Goal: Task Accomplishment & Management: Manage account settings

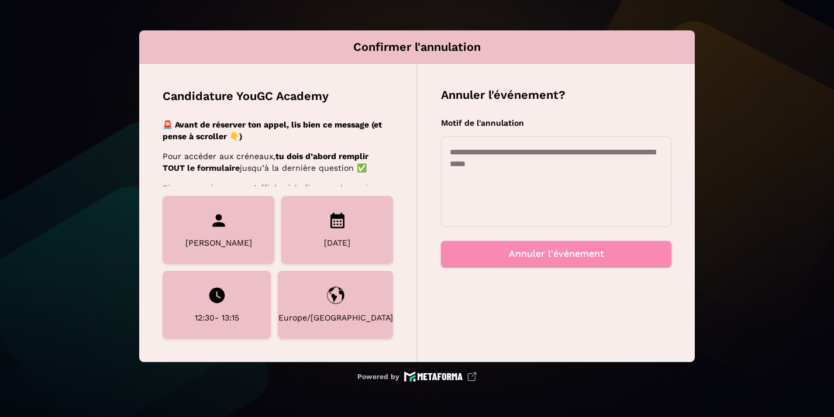
click at [506, 173] on textarea at bounding box center [556, 181] width 213 height 70
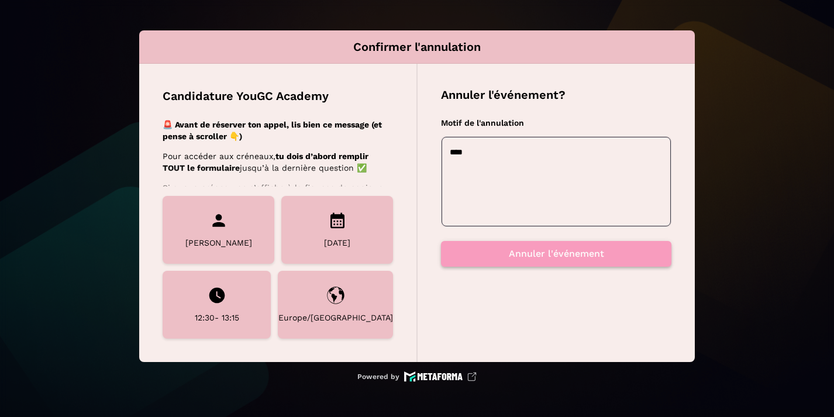
type textarea "****"
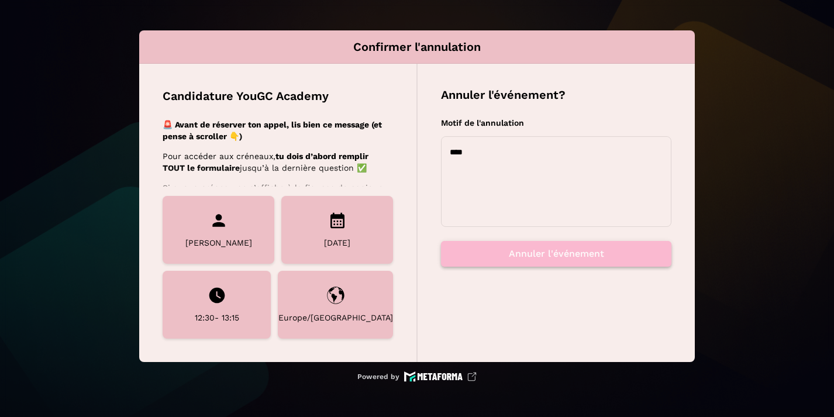
click at [533, 260] on button "Annuler l'événement" at bounding box center [556, 254] width 230 height 26
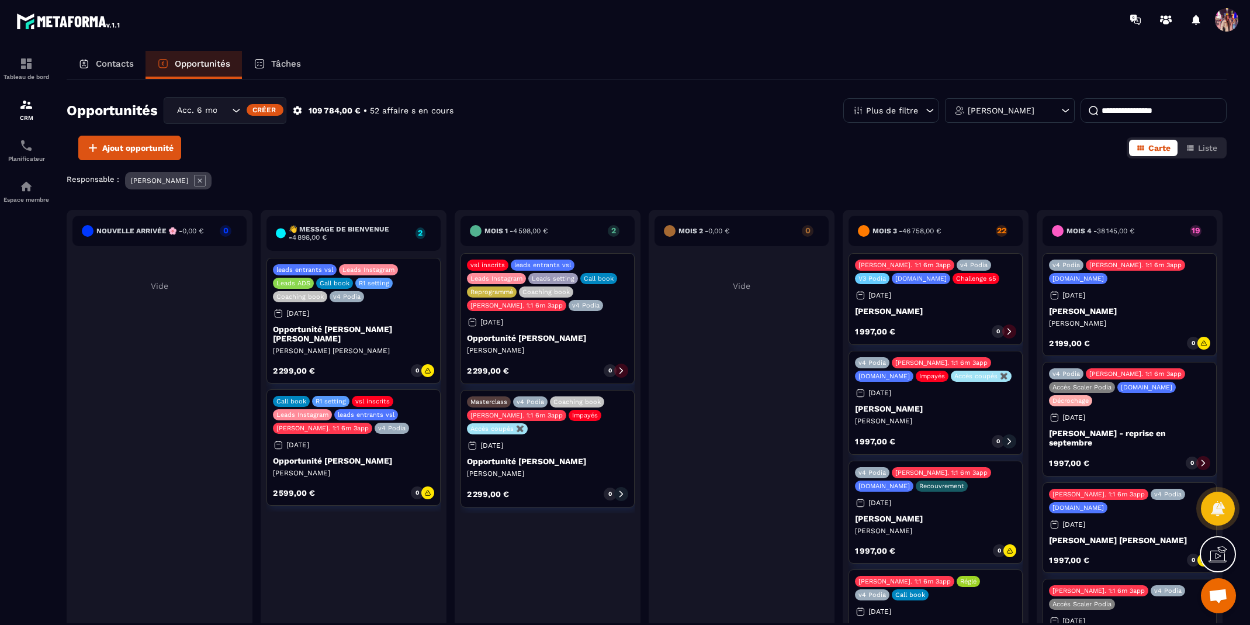
click at [1069, 110] on icon at bounding box center [1066, 111] width 12 height 12
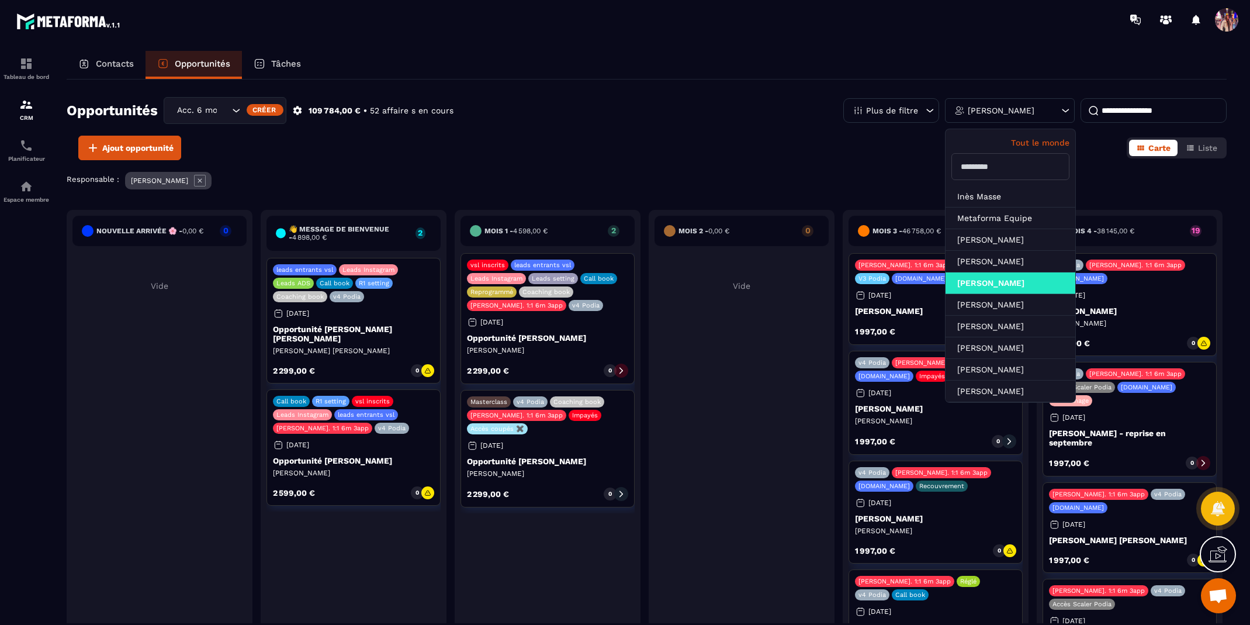
click at [1039, 143] on p "Tout le monde" at bounding box center [1011, 142] width 118 height 9
click at [809, 162] on div "Opportunités Acc. 6 mois - 3 appels Créer 109 784,00 € • 52 affaire s en cours …" at bounding box center [647, 352] width 1160 height 544
